Goal: Task Accomplishment & Management: Manage account settings

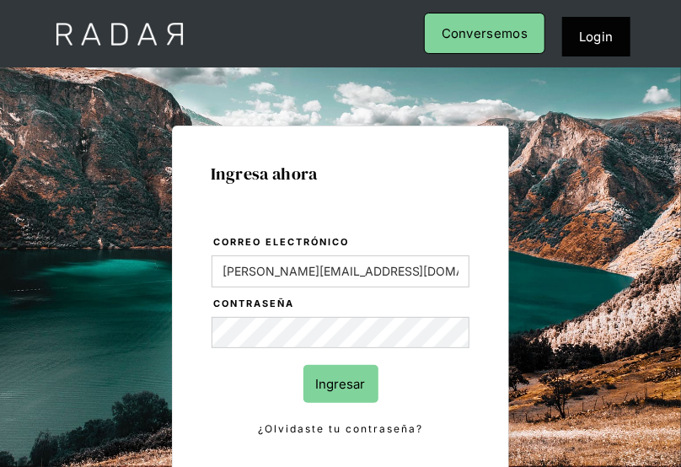
click at [329, 379] on input "Ingresar" at bounding box center [341, 384] width 75 height 38
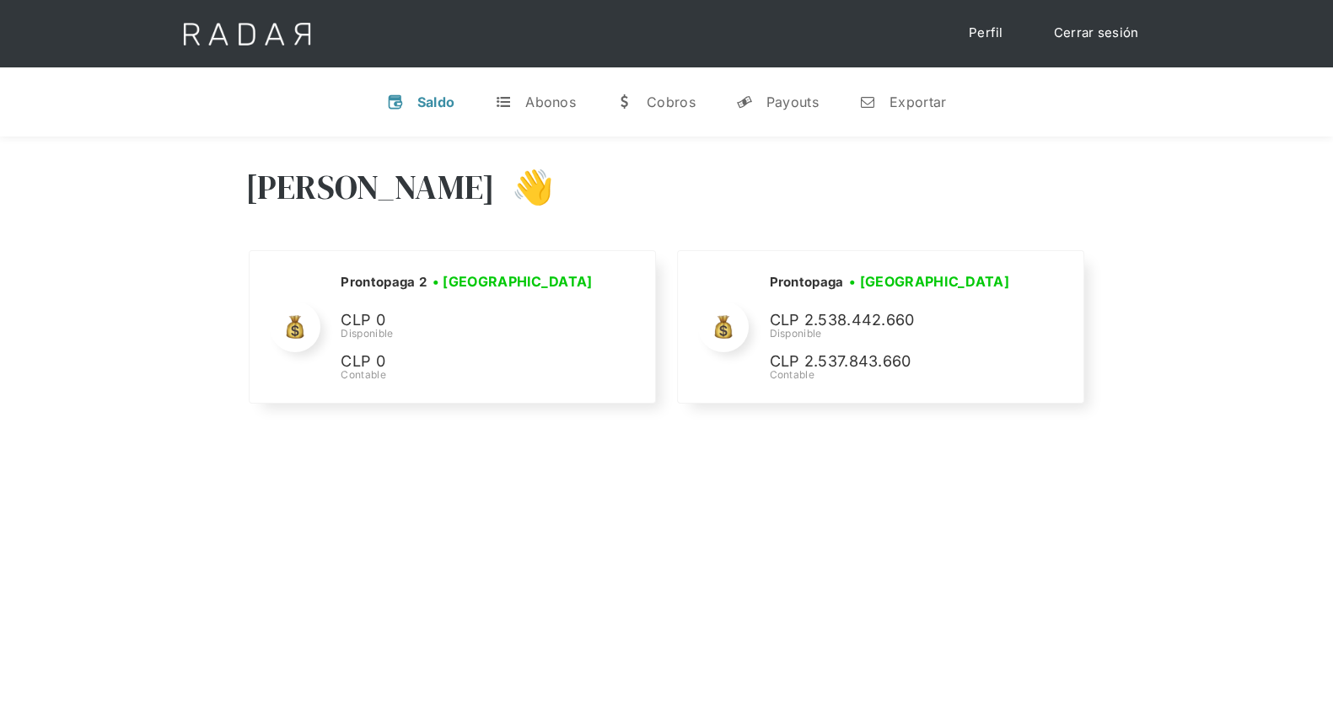
click at [680, 39] on link "Cerrar sesión" at bounding box center [1096, 33] width 119 height 33
